Goal: Register for event/course

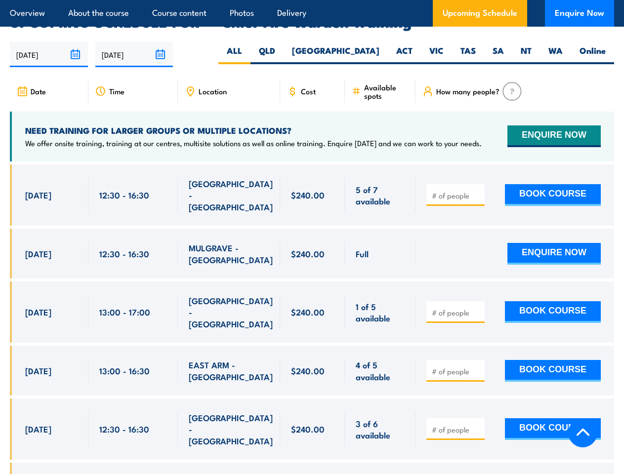
click at [312, 0] on article "Overview About the course Course content Photos Delivery Upcoming Schedule Enqu…" at bounding box center [312, 13] width 604 height 27
click at [49, 42] on input "[DATE]" at bounding box center [49, 54] width 78 height 25
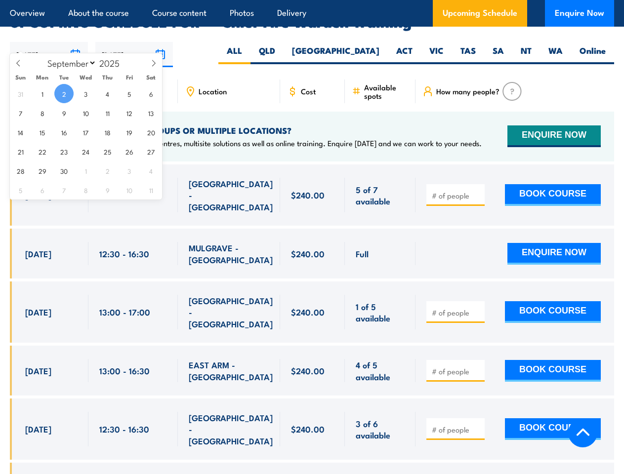
click at [134, 42] on input "[DATE]" at bounding box center [134, 54] width 78 height 25
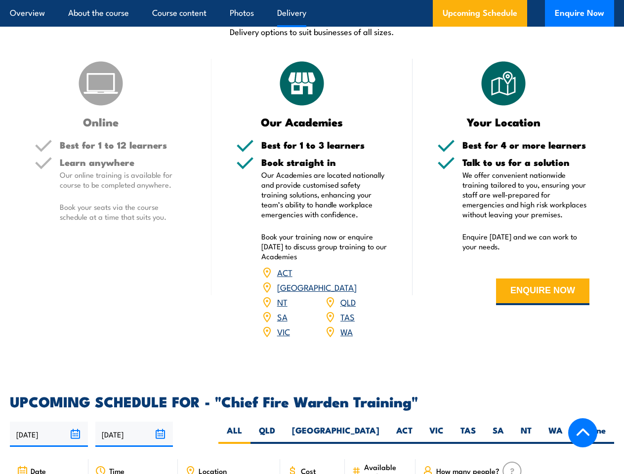
click at [312, 0] on article "Overview About the course Course content Photos Delivery Upcoming Schedule Enqu…" at bounding box center [312, 13] width 604 height 27
click at [49, 422] on input "[DATE]" at bounding box center [49, 434] width 78 height 25
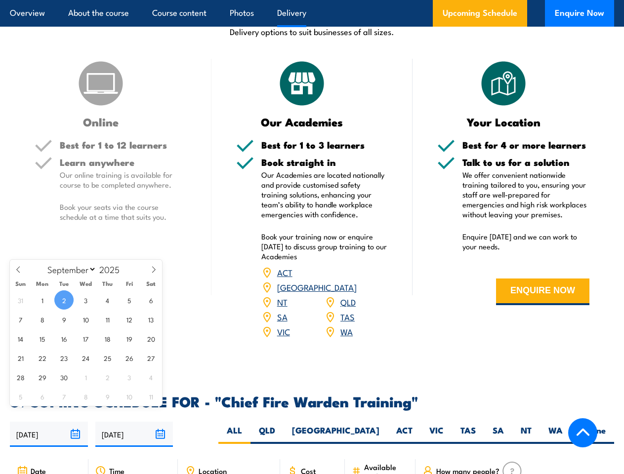
click at [134, 422] on input "[DATE]" at bounding box center [134, 434] width 78 height 25
